Goal: Transaction & Acquisition: Purchase product/service

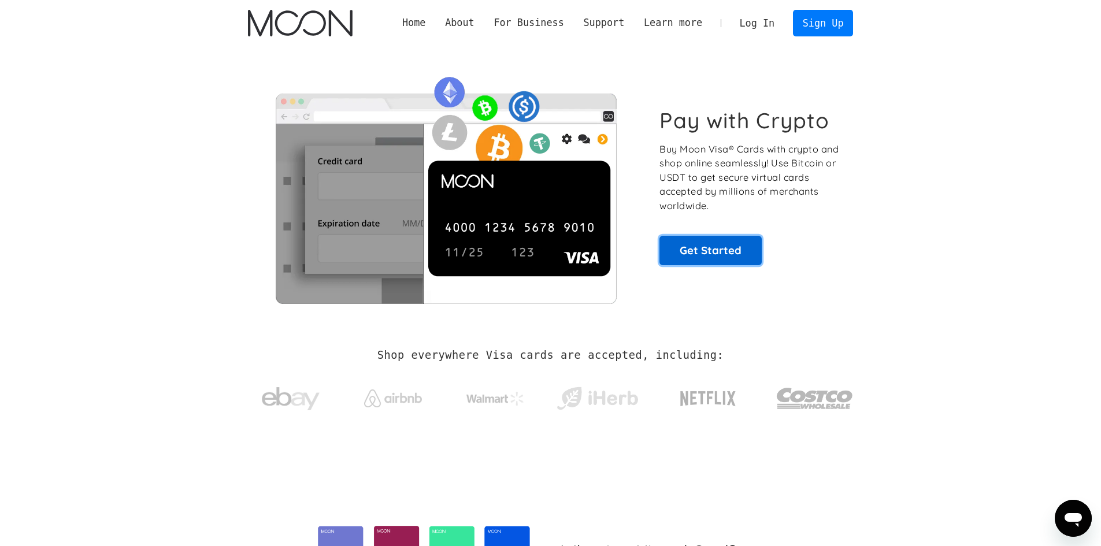
click at [734, 237] on link "Get Started" at bounding box center [710, 250] width 102 height 29
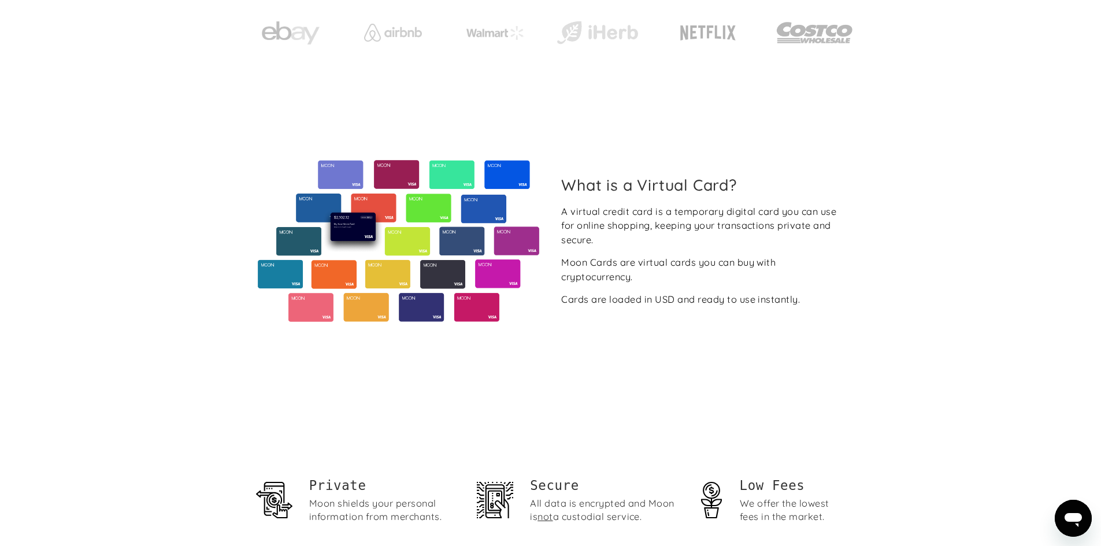
scroll to position [79, 0]
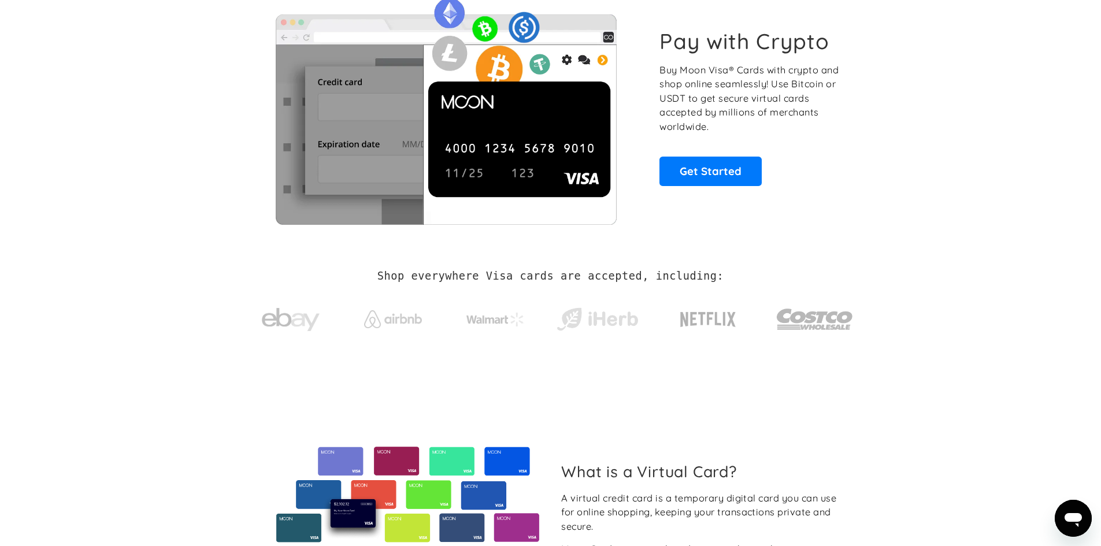
click at [734, 187] on div "Pay with Crypto Buy Moon Visa® Cards with crypto and shop online seamlessly! Us…" at bounding box center [550, 107] width 605 height 235
click at [732, 172] on link "Get Started" at bounding box center [710, 171] width 102 height 29
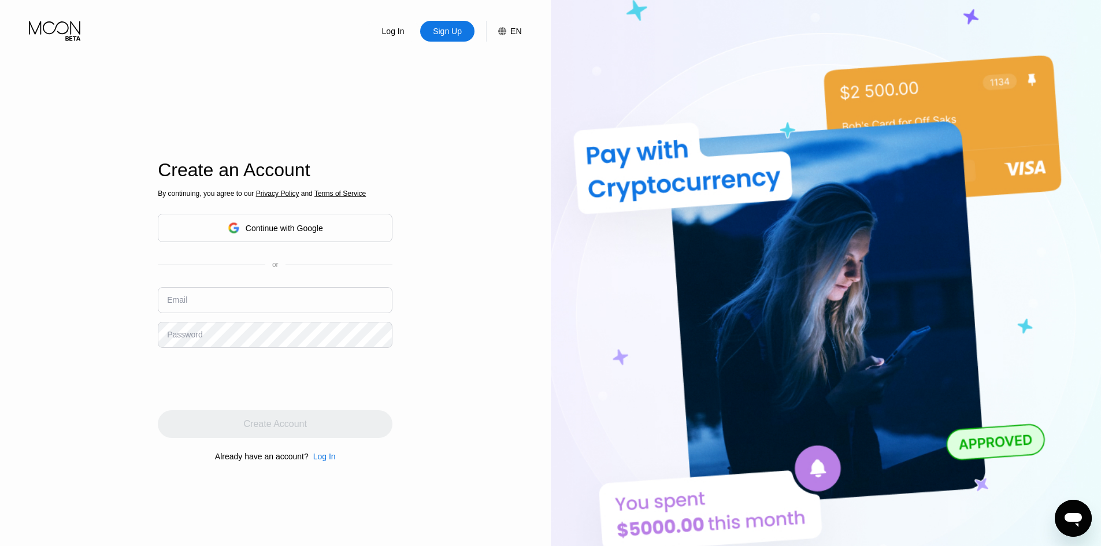
drag, startPoint x: 645, startPoint y: 151, endPoint x: 618, endPoint y: 175, distance: 36.0
click at [621, 179] on img at bounding box center [826, 300] width 551 height 601
drag, startPoint x: 617, startPoint y: 153, endPoint x: 617, endPoint y: 165, distance: 12.7
click at [618, 165] on img at bounding box center [826, 300] width 551 height 601
click at [302, 237] on div "Continue with Google" at bounding box center [275, 228] width 95 height 18
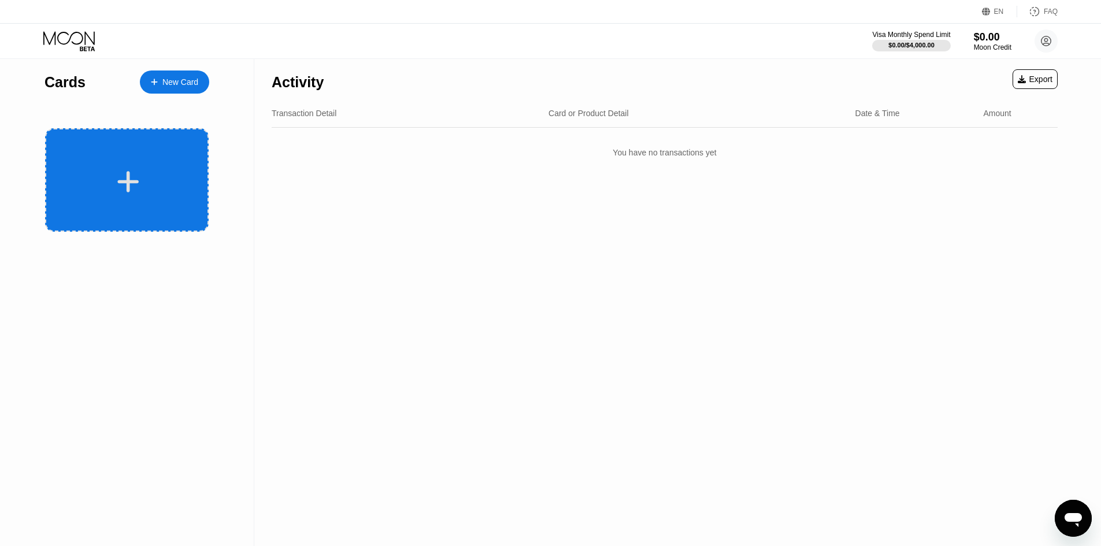
click at [118, 211] on div at bounding box center [127, 179] width 164 height 103
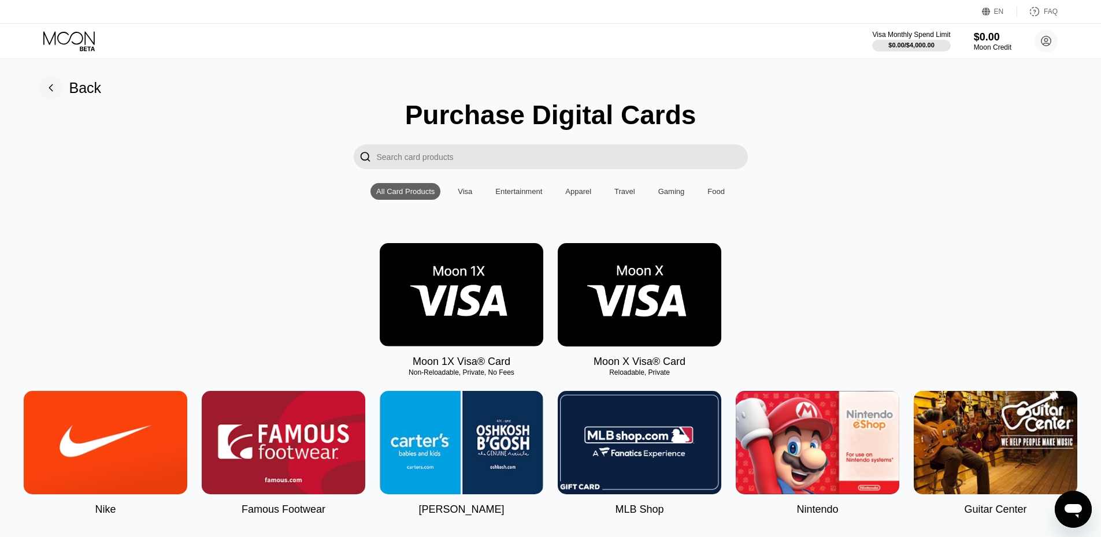
click at [427, 291] on img at bounding box center [462, 294] width 164 height 103
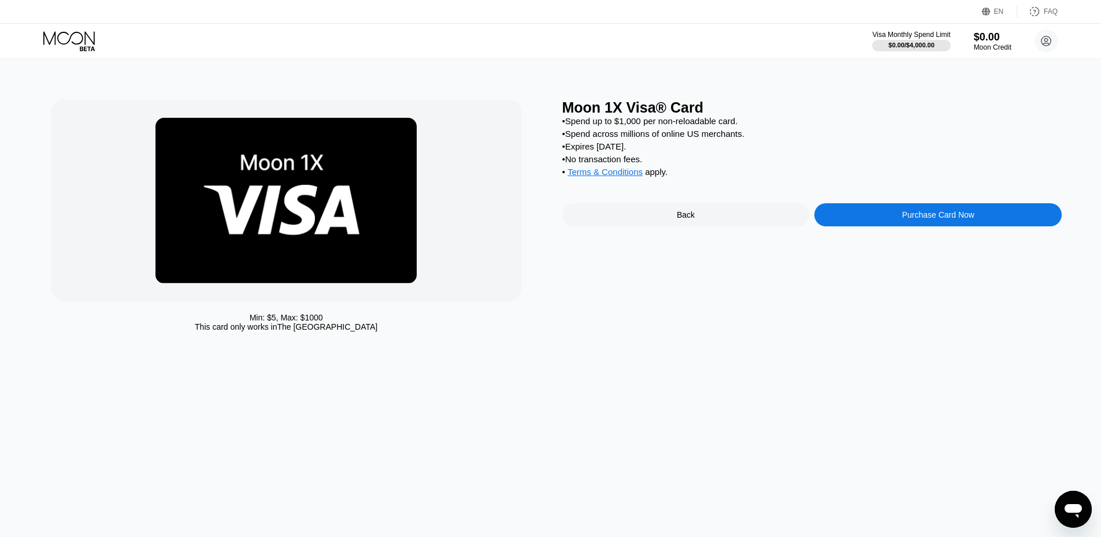
click at [848, 211] on div "Moon 1X Visa® Card • Spend up to $1,000 per non-reloadable card. • Spend across…" at bounding box center [812, 218] width 500 height 238
click at [870, 221] on div "Purchase Card Now" at bounding box center [937, 214] width 247 height 23
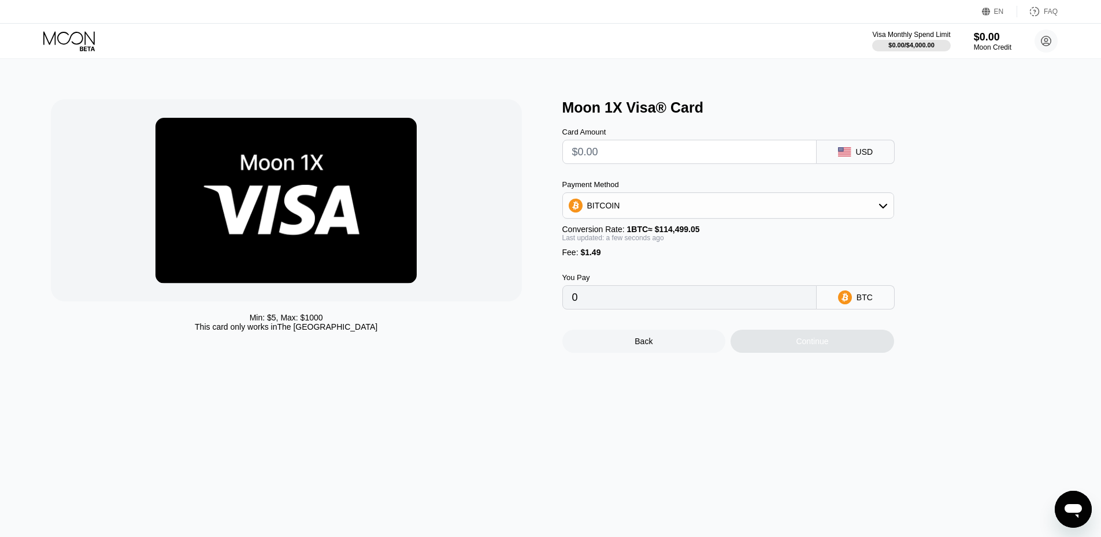
click at [748, 217] on div "BITCOIN" at bounding box center [728, 205] width 330 height 23
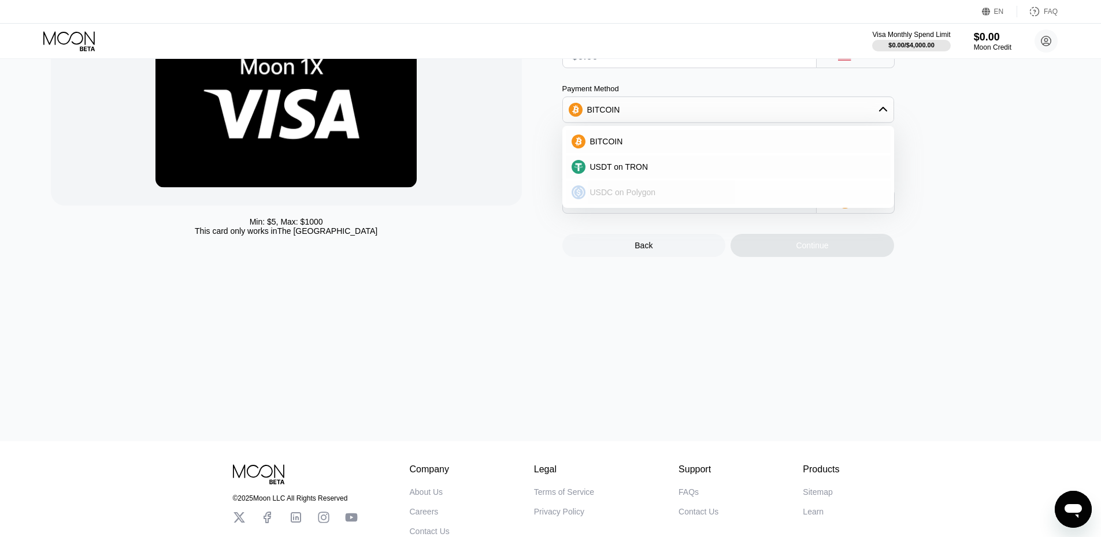
scroll to position [96, 0]
click at [675, 142] on div "BITCOIN" at bounding box center [734, 140] width 299 height 9
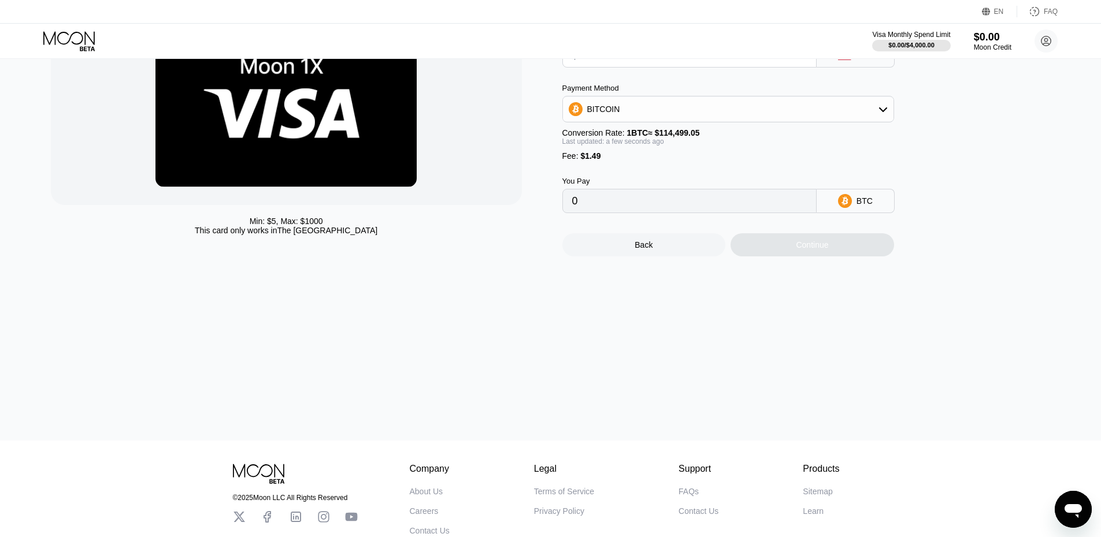
click at [690, 209] on input "0" at bounding box center [689, 201] width 235 height 23
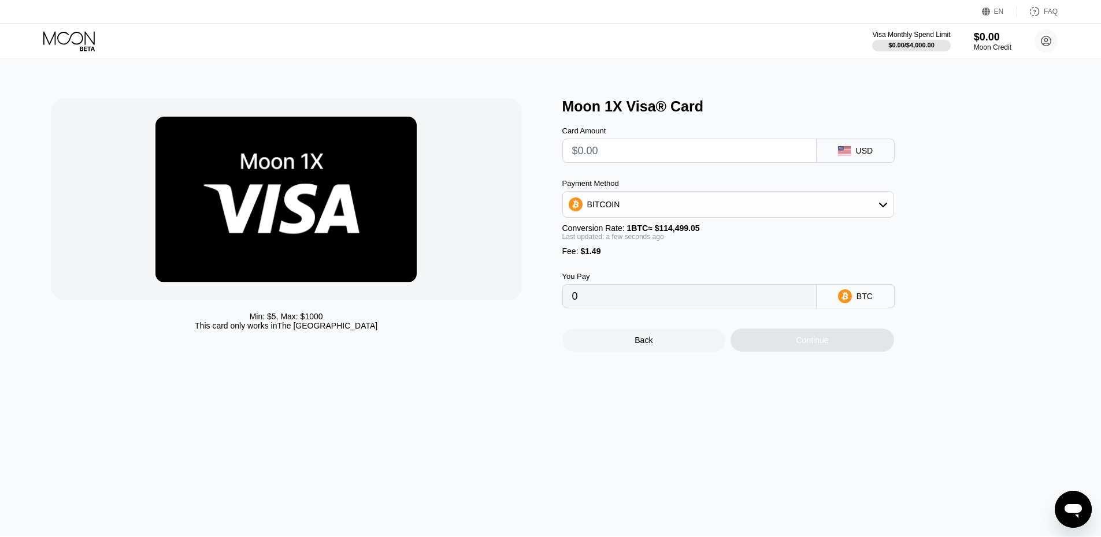
scroll to position [0, 0]
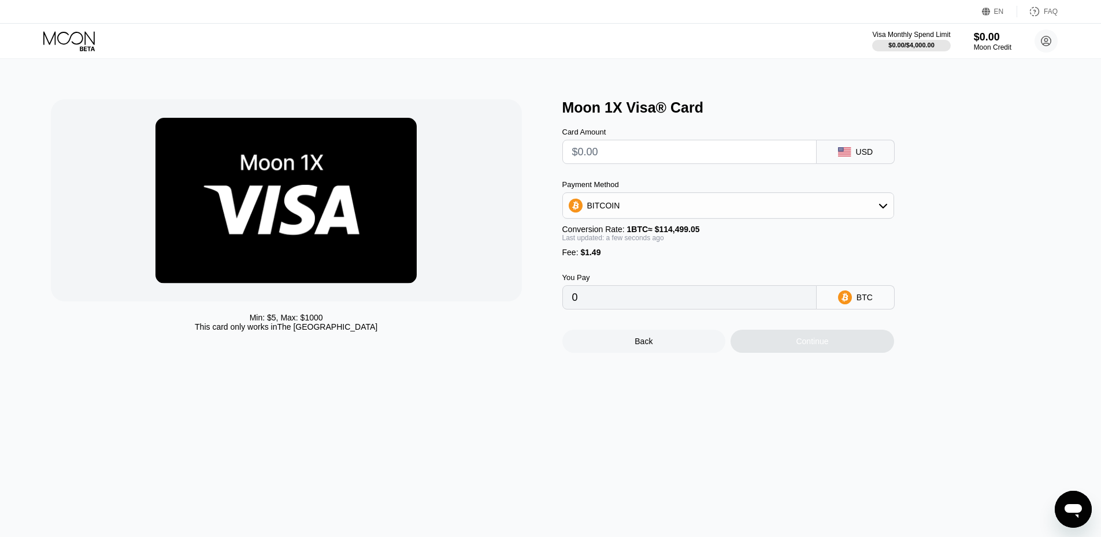
click at [643, 161] on input "text" at bounding box center [689, 151] width 235 height 23
